Goal: Information Seeking & Learning: Learn about a topic

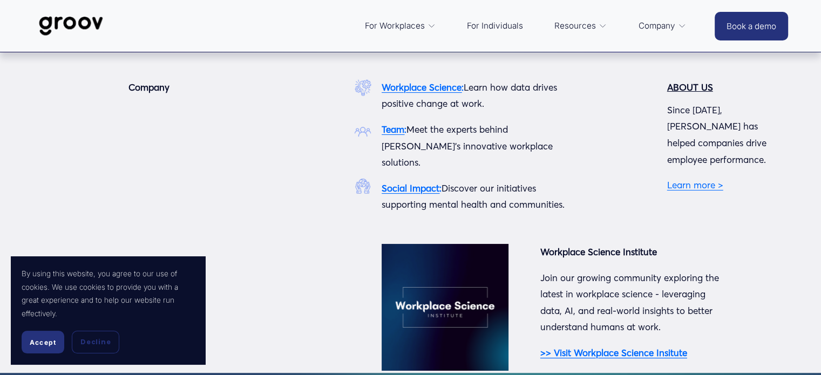
click at [687, 179] on link "Learn more >" at bounding box center [695, 184] width 56 height 11
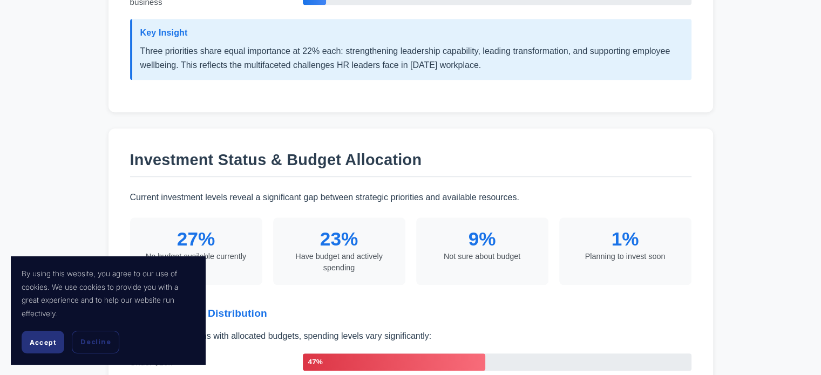
scroll to position [1202, 0]
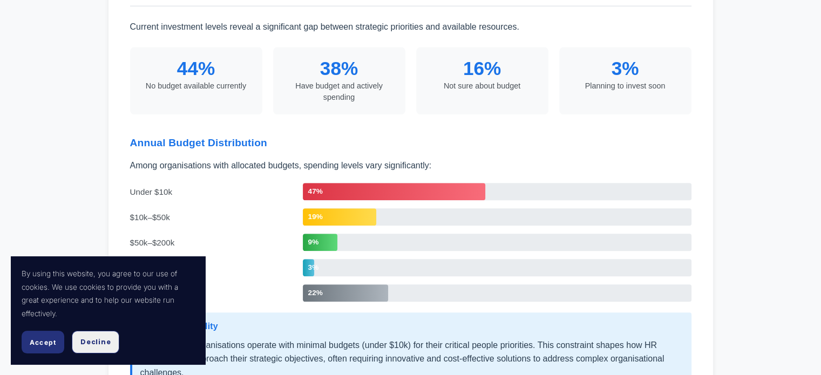
click at [97, 347] on span "Decline" at bounding box center [95, 342] width 30 height 10
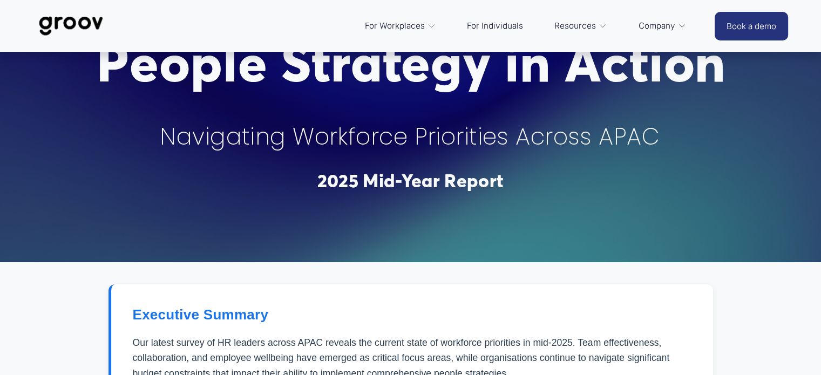
scroll to position [0, 0]
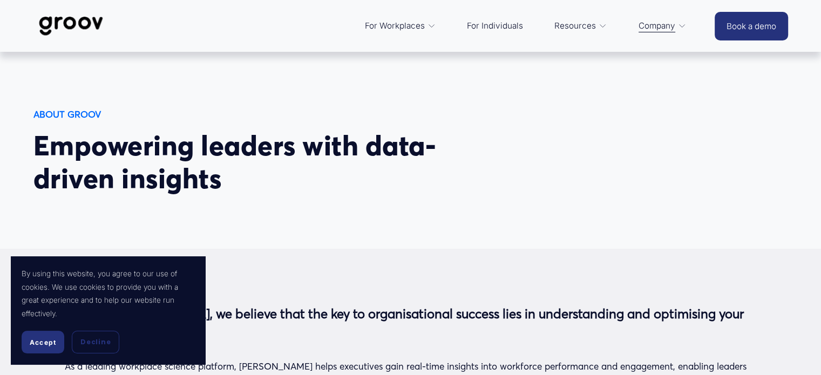
click at [84, 25] on img at bounding box center [71, 26] width 76 height 36
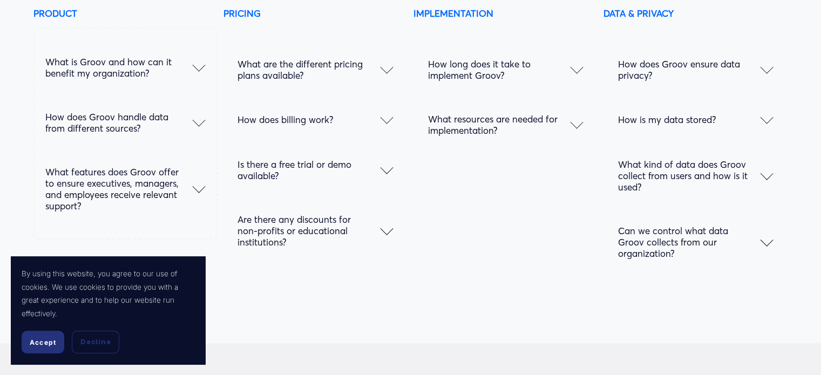
scroll to position [5389, 0]
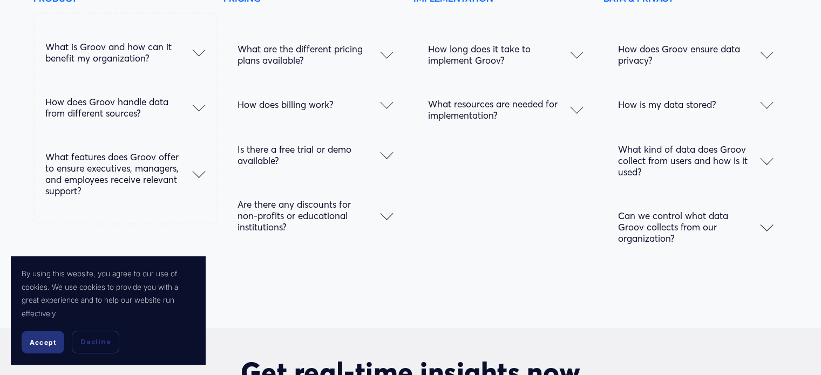
click at [197, 56] on div at bounding box center [198, 49] width 13 height 13
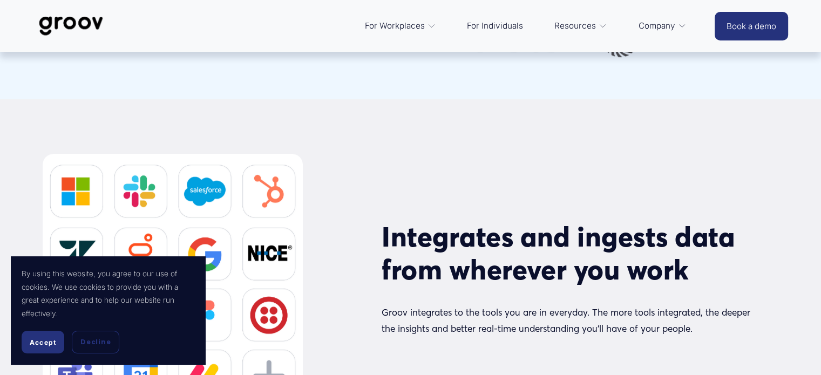
scroll to position [4686, 0]
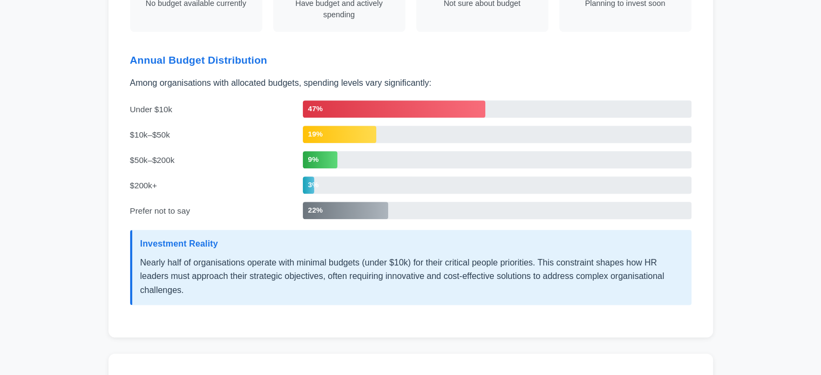
scroll to position [1286, 0]
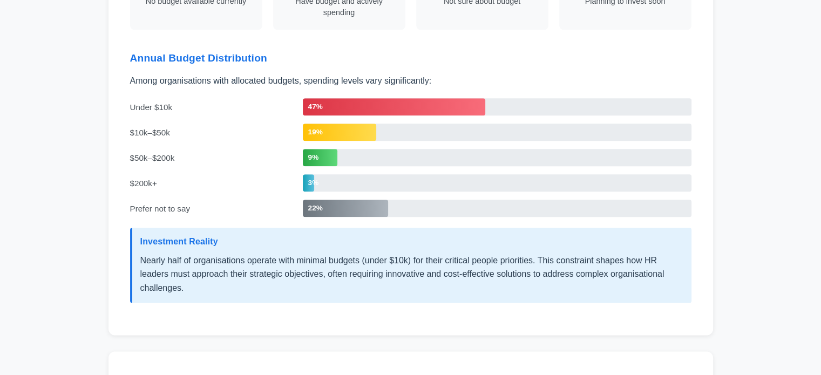
click at [705, 248] on div "Investment Status & Budget Allocation Current investment levels reveal a signif…" at bounding box center [410, 104] width 605 height 462
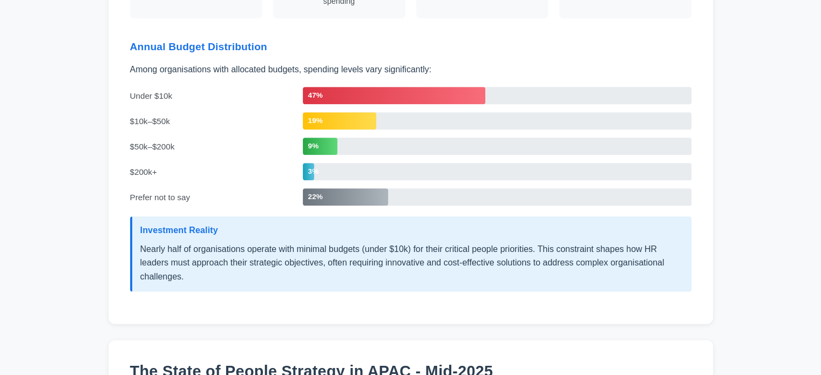
scroll to position [1298, 0]
click at [596, 242] on p "Nearly half of organisations operate with minimal budgets (under $10k) for thei…" at bounding box center [411, 263] width 543 height 42
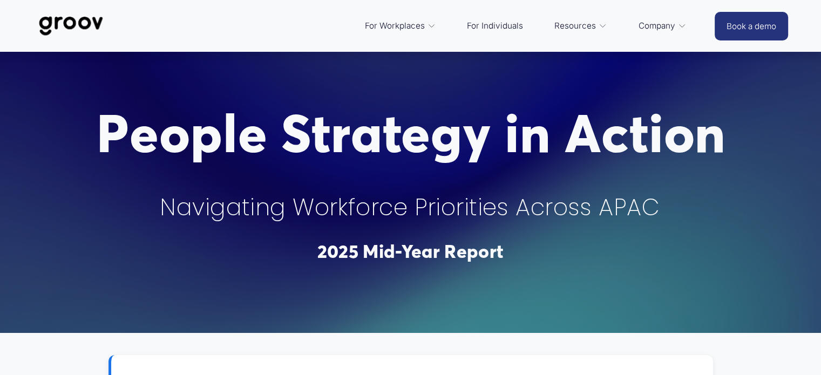
scroll to position [0, 0]
